Goal: Task Accomplishment & Management: Complete application form

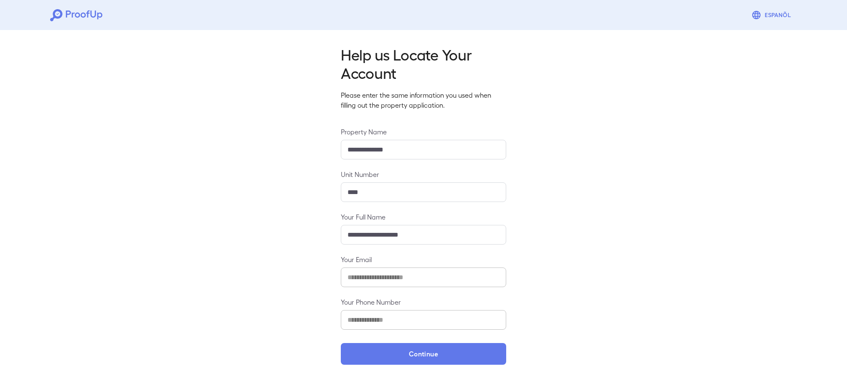
scroll to position [2, 0]
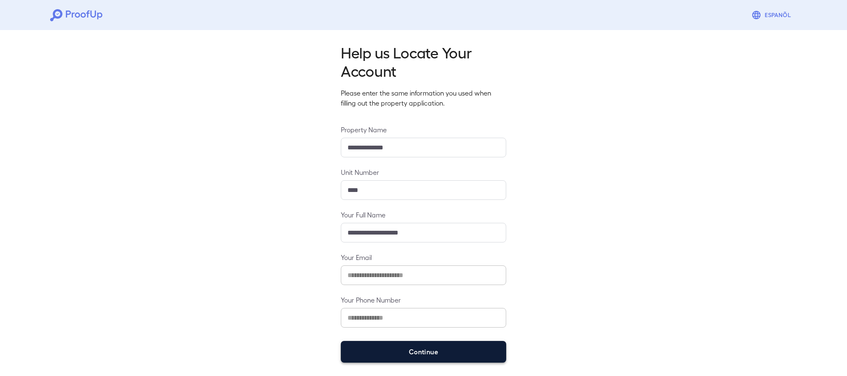
click at [440, 343] on button "Continue" at bounding box center [423, 352] width 165 height 22
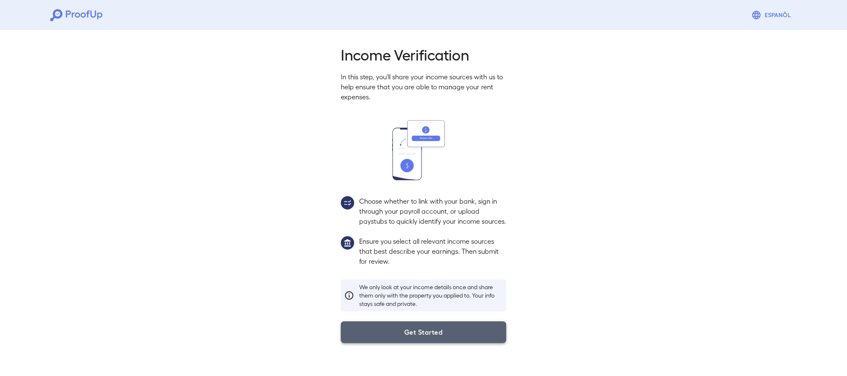
click at [401, 342] on button "Get Started" at bounding box center [423, 332] width 165 height 22
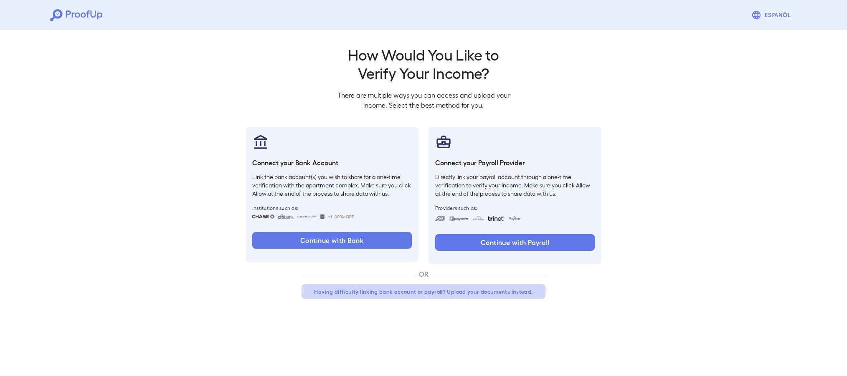
click at [404, 292] on button "Having difficulty linking bank account or payroll? Upload your documents instea…" at bounding box center [423, 291] width 244 height 15
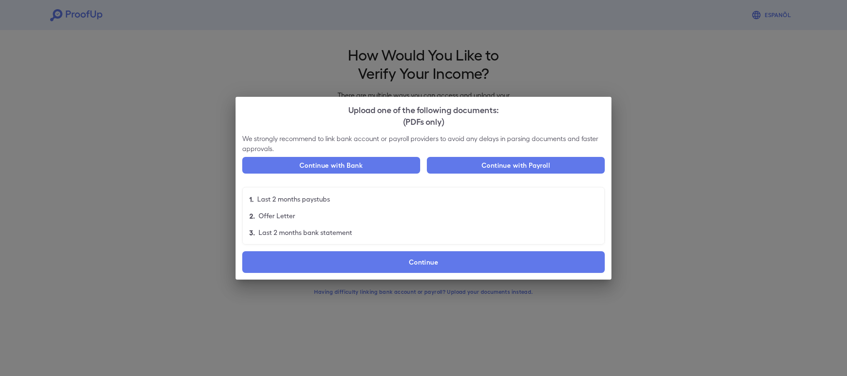
click at [451, 301] on div "Upload one of the following documents: (PDFs only) We strongly recommend to lin…" at bounding box center [423, 188] width 847 height 376
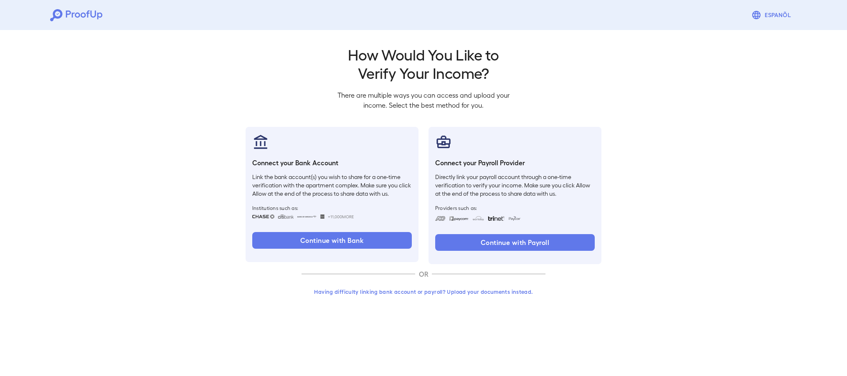
click at [396, 289] on button "Having difficulty linking bank account or payroll? Upload your documents instea…" at bounding box center [423, 291] width 244 height 15
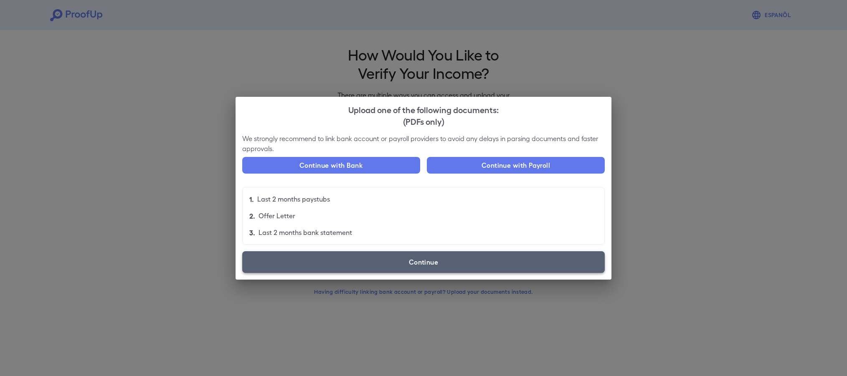
click at [399, 256] on label "Continue" at bounding box center [423, 262] width 362 height 22
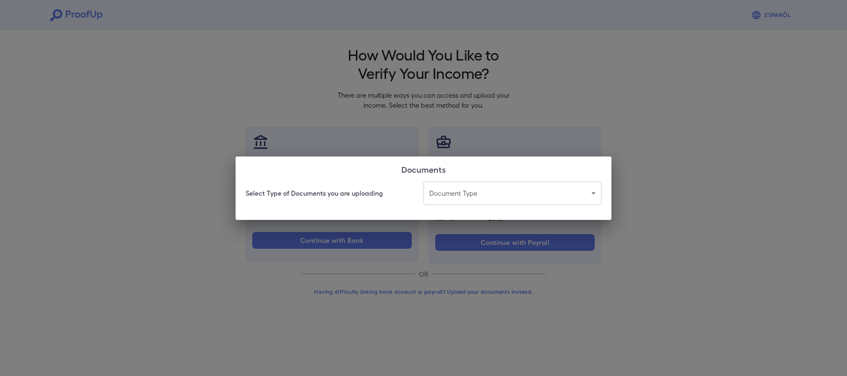
click at [461, 192] on body "Espanõl Go back How Would You Like to Verify Your Income? There are multiple wa…" at bounding box center [423, 159] width 847 height 319
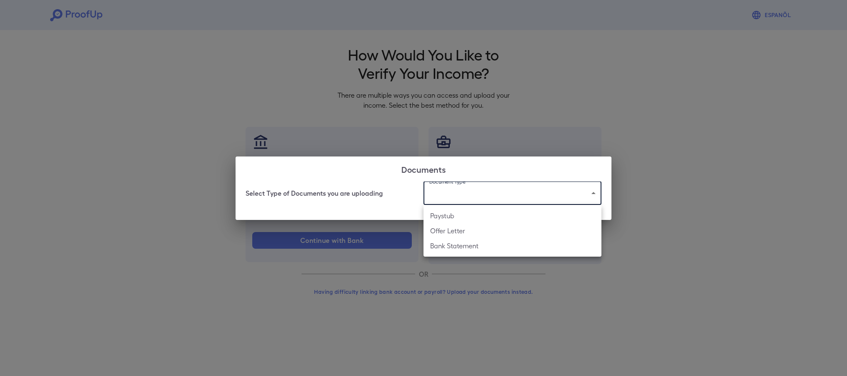
click at [458, 248] on li "Bank Statement" at bounding box center [512, 245] width 178 height 15
type input "**********"
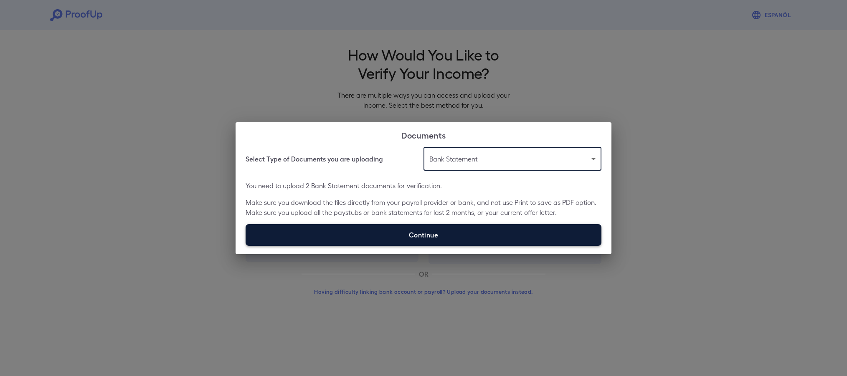
click at [437, 228] on label "Continue" at bounding box center [423, 235] width 356 height 22
click at [246, 245] on input "Continue" at bounding box center [245, 245] width 0 height 0
type input "**********"
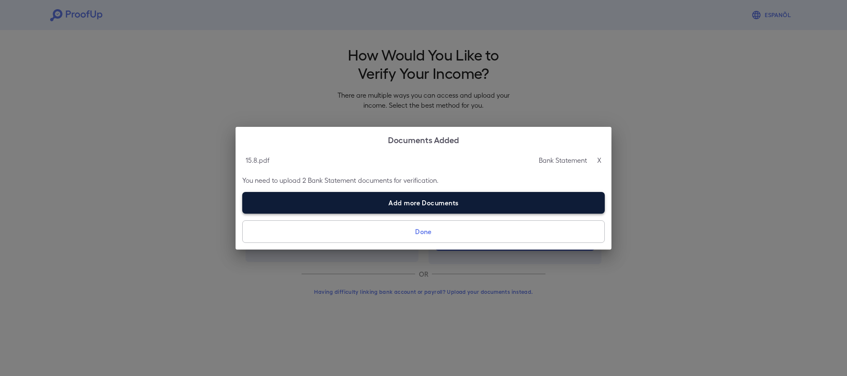
click at [424, 206] on label "Add more Documents" at bounding box center [423, 203] width 362 height 22
click at [243, 213] on input "Add more Documents" at bounding box center [242, 213] width 0 height 0
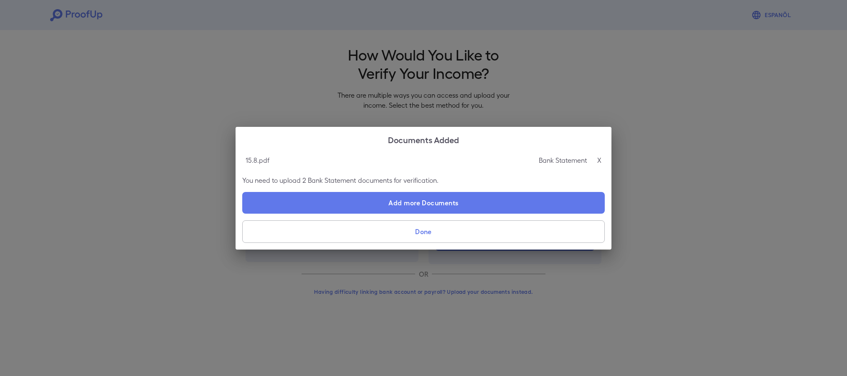
type input "**********"
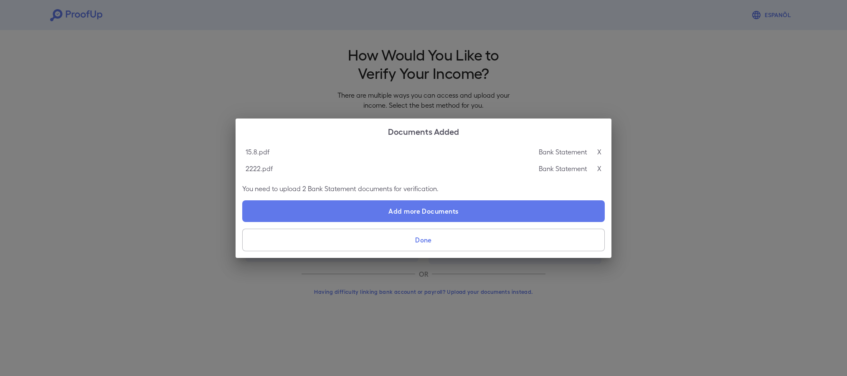
click at [524, 243] on button "Done" at bounding box center [423, 240] width 362 height 23
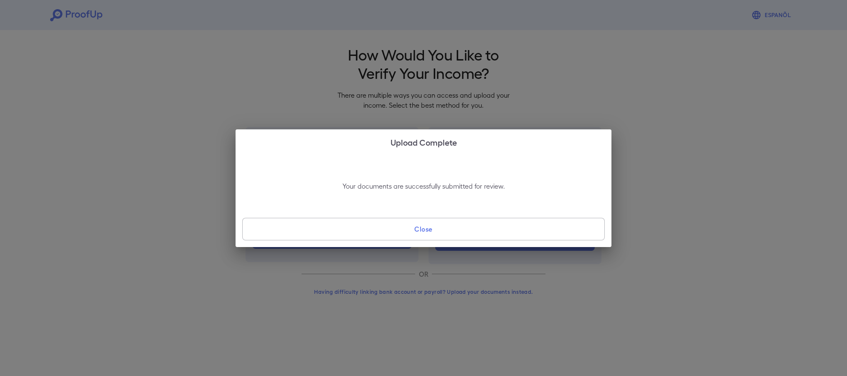
click at [479, 229] on button "Close" at bounding box center [423, 229] width 362 height 23
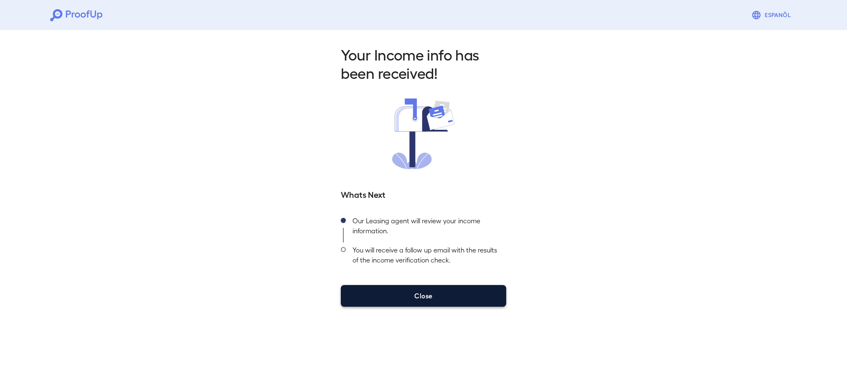
click at [425, 288] on button "Close" at bounding box center [423, 296] width 165 height 22
